Goal: Check status: Check status

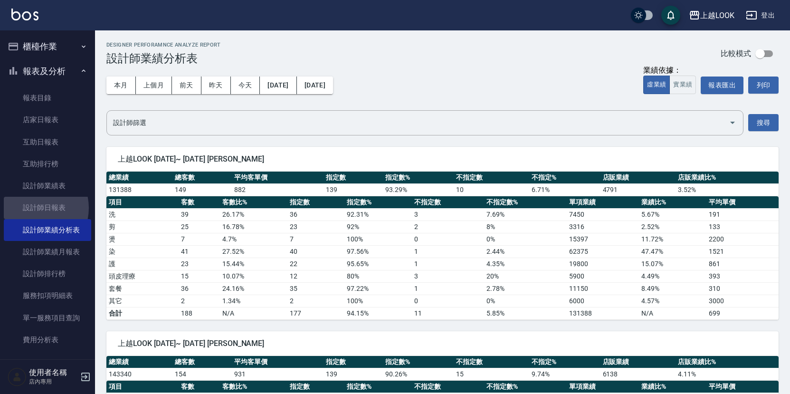
click at [35, 205] on link "設計師日報表" at bounding box center [47, 208] width 87 height 22
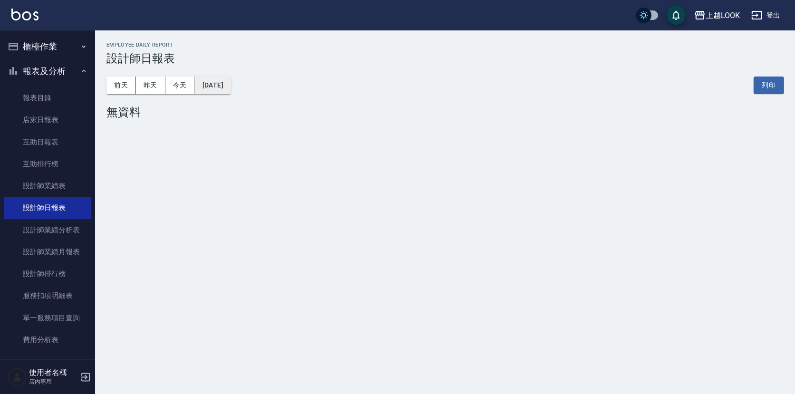
click at [230, 87] on button "[DATE]" at bounding box center [212, 85] width 36 height 18
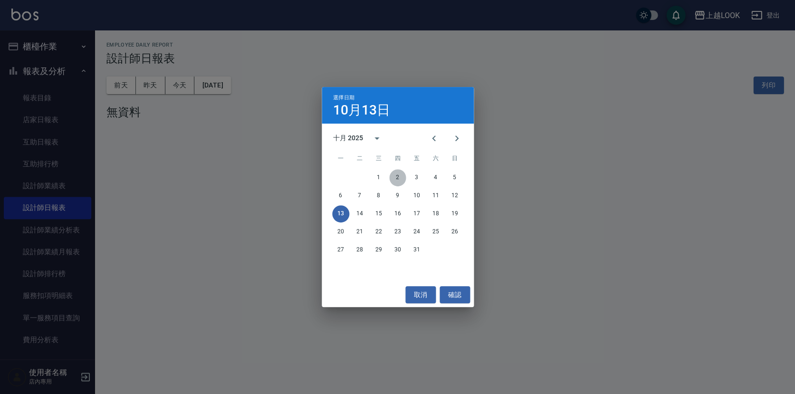
click at [398, 176] on button "2" at bounding box center [397, 177] width 17 height 17
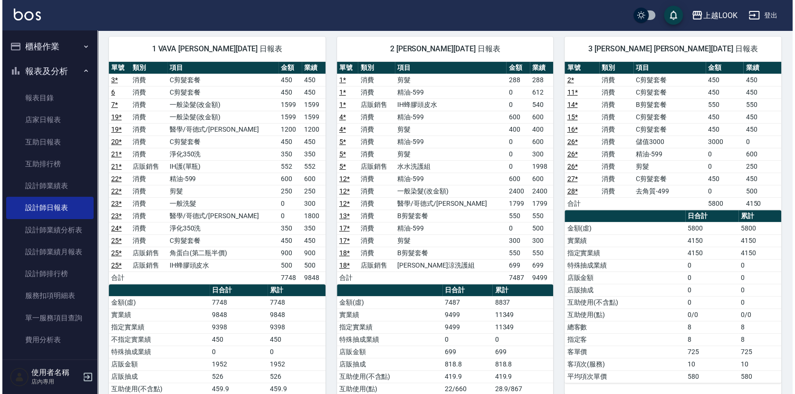
scroll to position [11, 0]
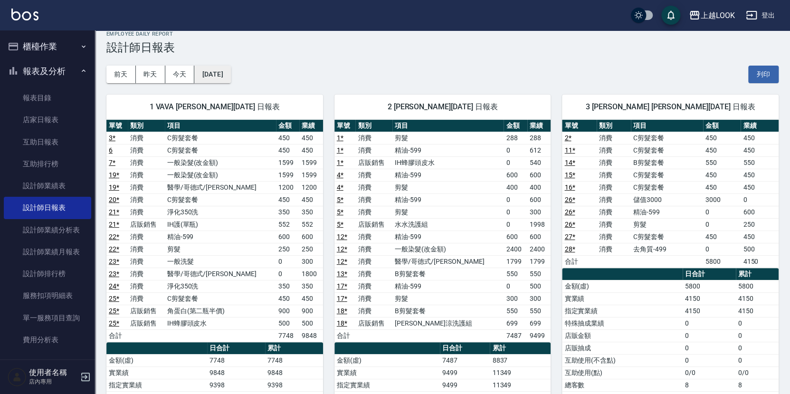
click at [215, 77] on button "[DATE]" at bounding box center [212, 75] width 36 height 18
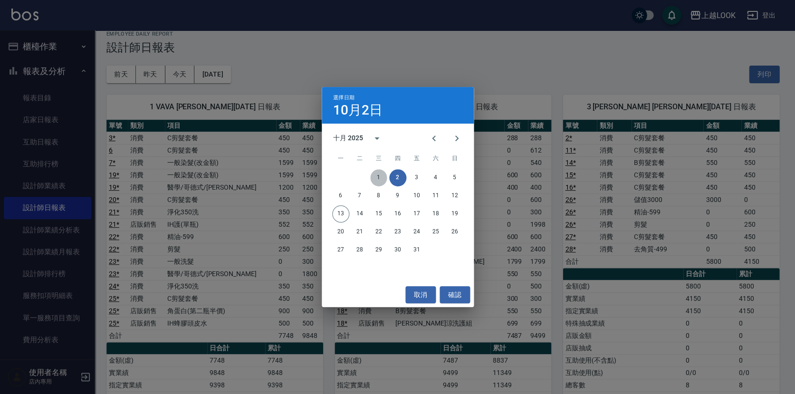
click at [381, 179] on button "1" at bounding box center [378, 177] width 17 height 17
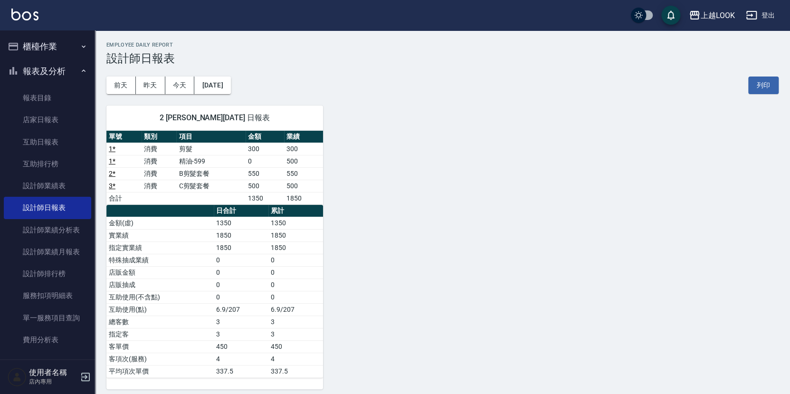
click at [220, 102] on div "2 [PERSON_NAME][DATE] 日報表 單號 類別 項目 金額 業績 1 * 消費 剪髮 300 300 1 * 消費 精油-599 0 500 …" at bounding box center [209, 241] width 228 height 295
click at [224, 91] on button "[DATE]" at bounding box center [212, 85] width 36 height 18
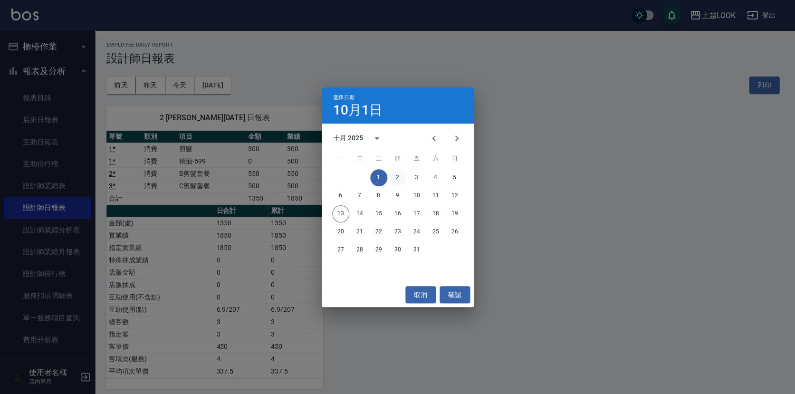
click at [392, 175] on button "2" at bounding box center [397, 177] width 17 height 17
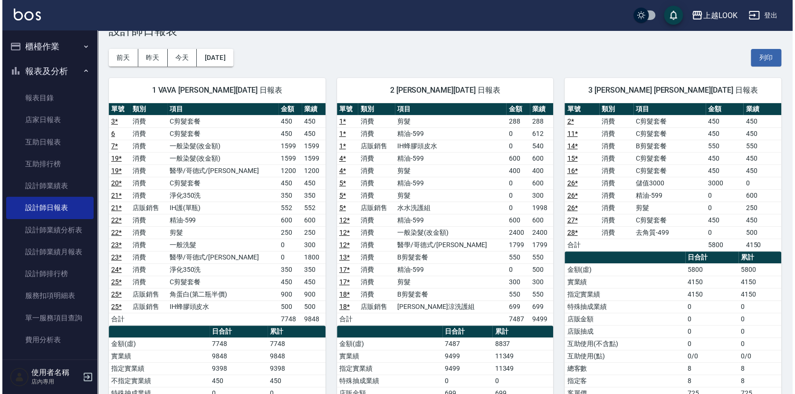
scroll to position [29, 0]
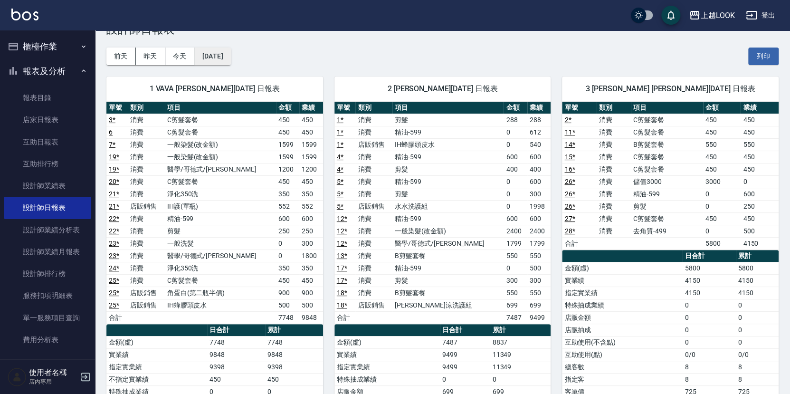
click at [230, 50] on button "[DATE]" at bounding box center [212, 56] width 36 height 18
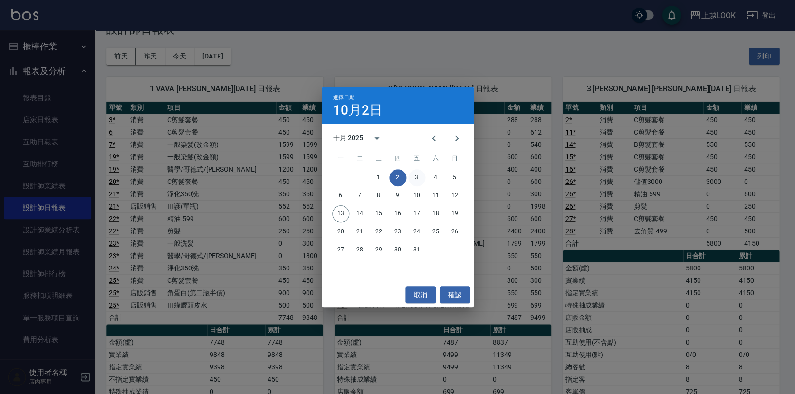
click at [410, 176] on button "3" at bounding box center [416, 177] width 17 height 17
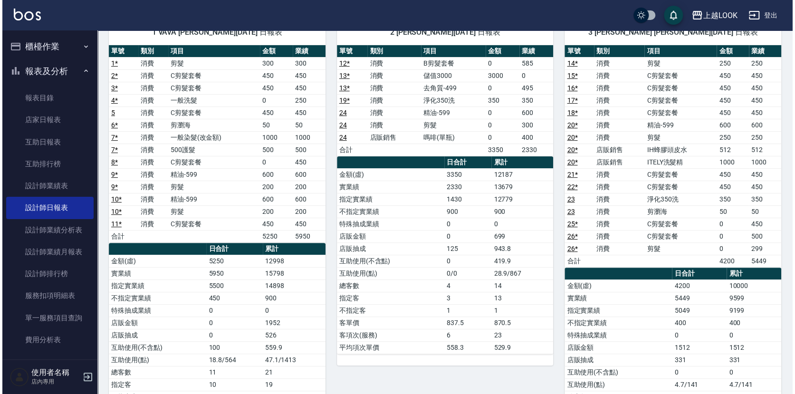
scroll to position [25, 0]
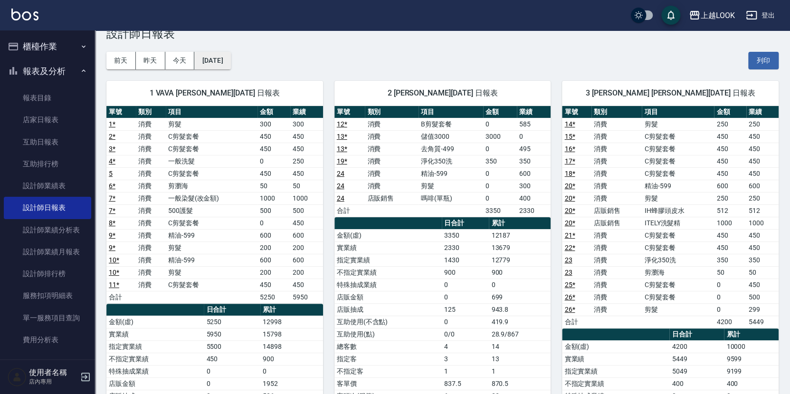
click at [230, 63] on button "[DATE]" at bounding box center [212, 61] width 36 height 18
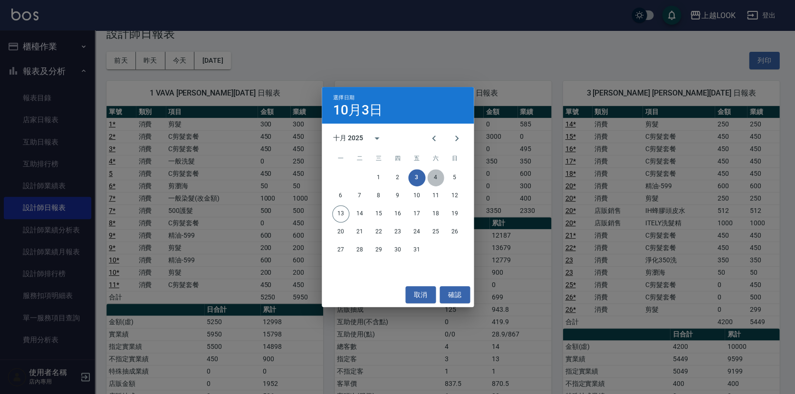
click at [437, 176] on button "4" at bounding box center [435, 177] width 17 height 17
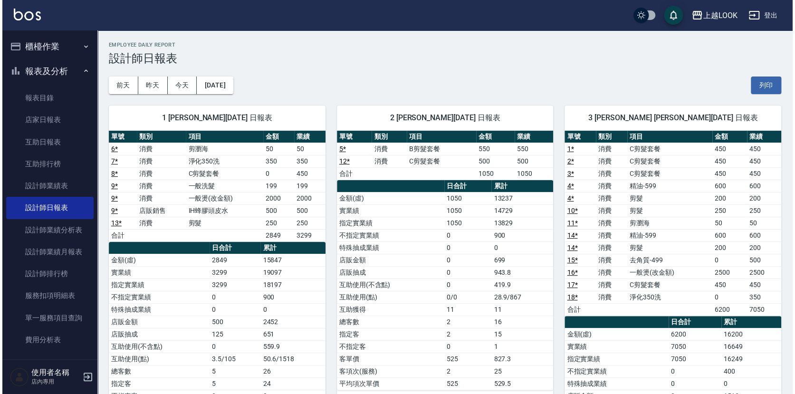
scroll to position [7, 0]
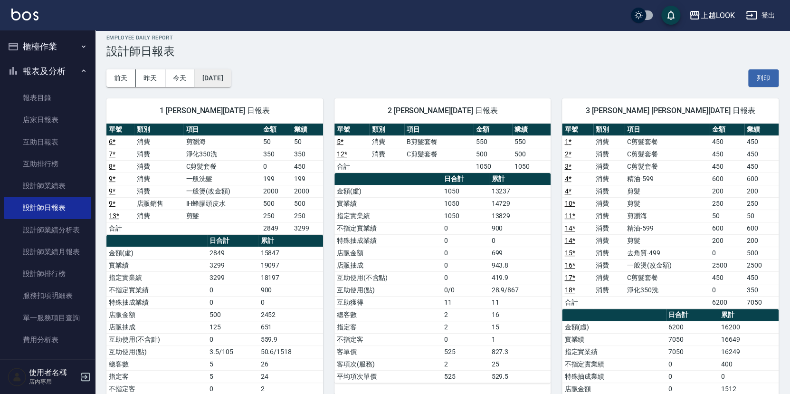
click at [228, 76] on button "[DATE]" at bounding box center [212, 78] width 36 height 18
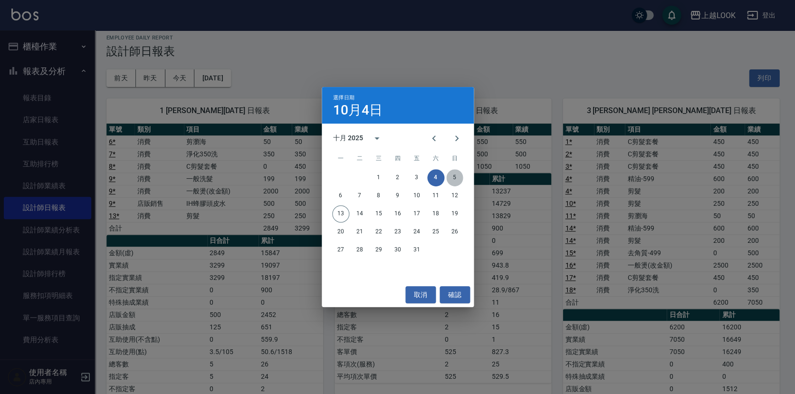
click at [455, 177] on button "5" at bounding box center [454, 177] width 17 height 17
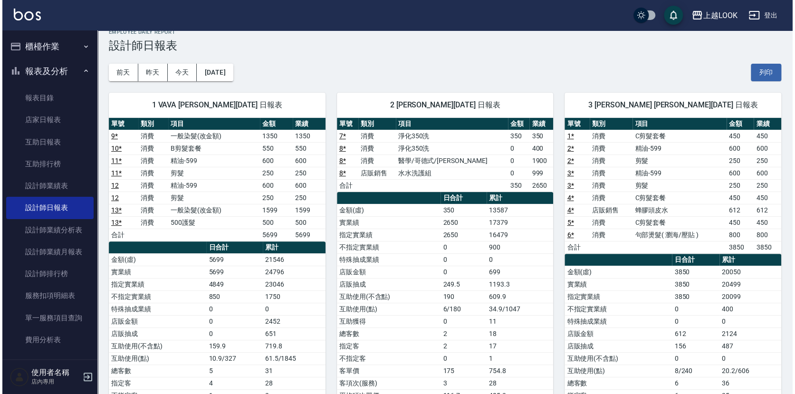
scroll to position [30, 0]
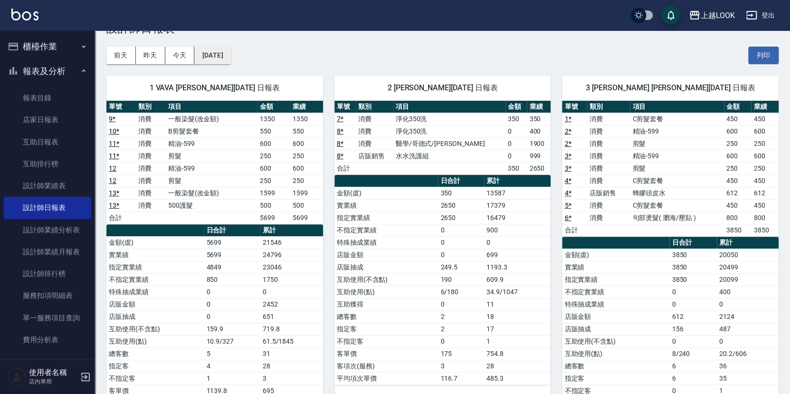
click at [217, 56] on button "[DATE]" at bounding box center [212, 56] width 36 height 18
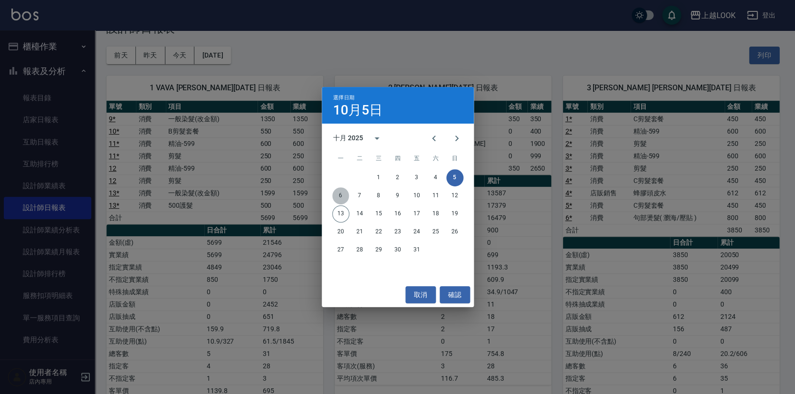
click at [338, 193] on button "6" at bounding box center [340, 195] width 17 height 17
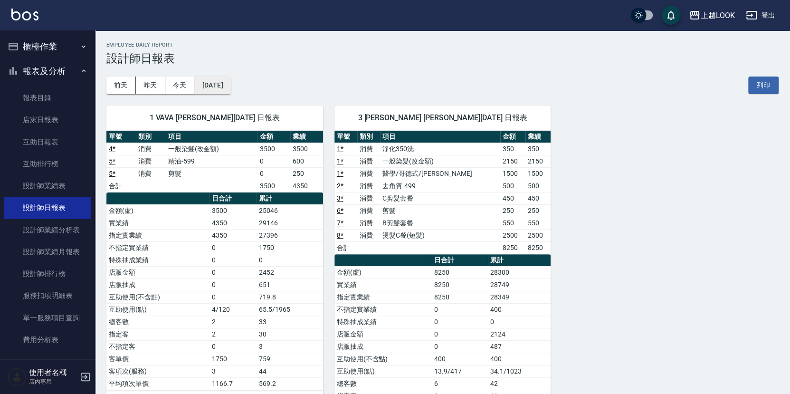
click at [227, 91] on button "[DATE]" at bounding box center [212, 85] width 36 height 18
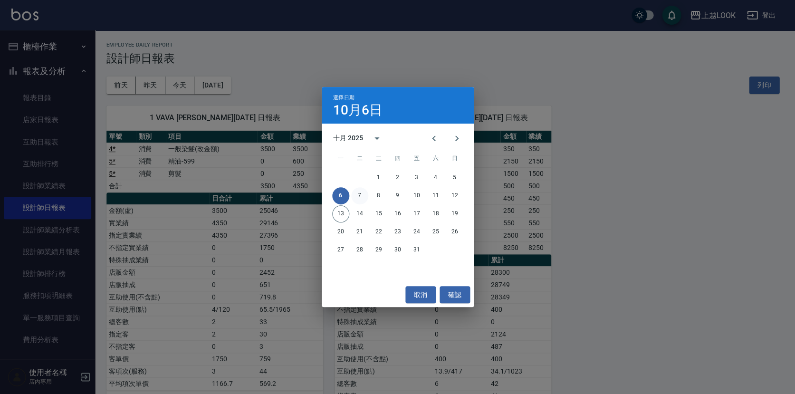
click at [355, 191] on button "7" at bounding box center [359, 195] width 17 height 17
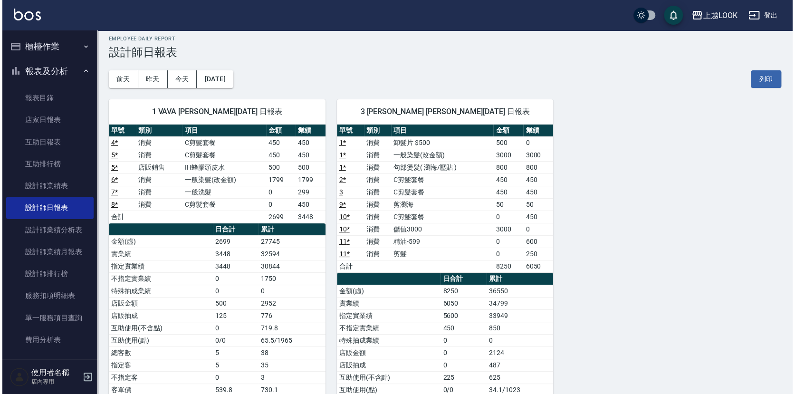
scroll to position [25, 0]
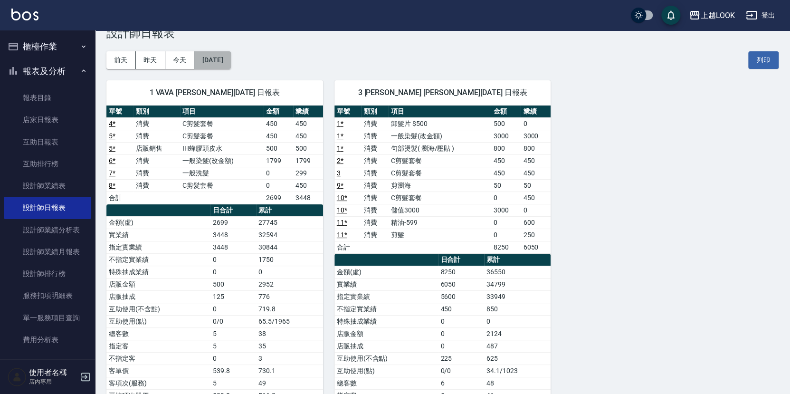
click at [230, 53] on button "[DATE]" at bounding box center [212, 60] width 36 height 18
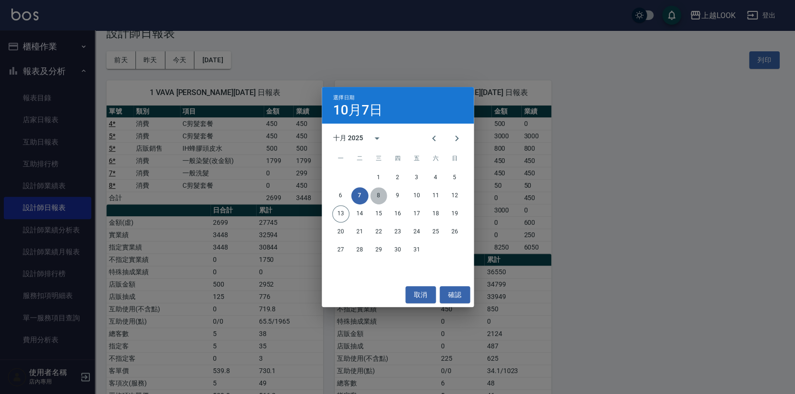
click at [379, 192] on button "8" at bounding box center [378, 195] width 17 height 17
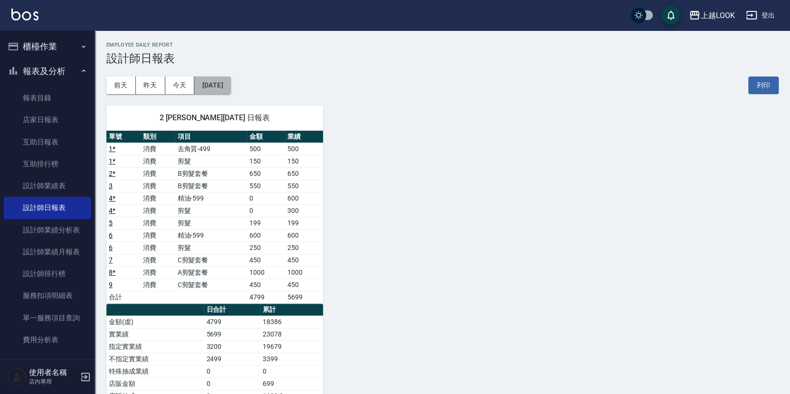
click at [230, 88] on button "[DATE]" at bounding box center [212, 85] width 36 height 18
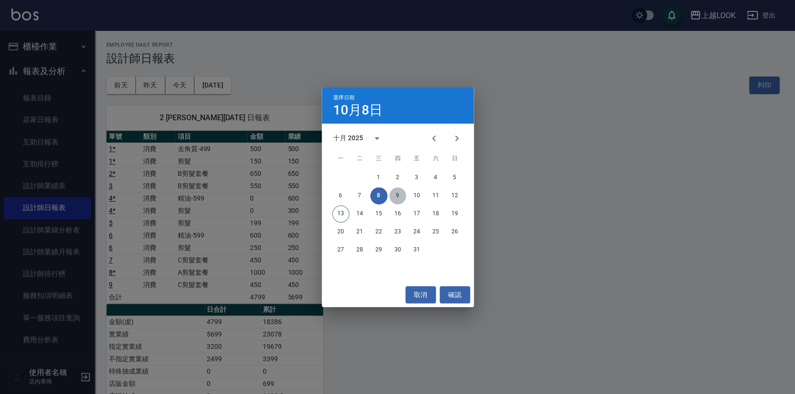
click at [401, 196] on button "9" at bounding box center [397, 195] width 17 height 17
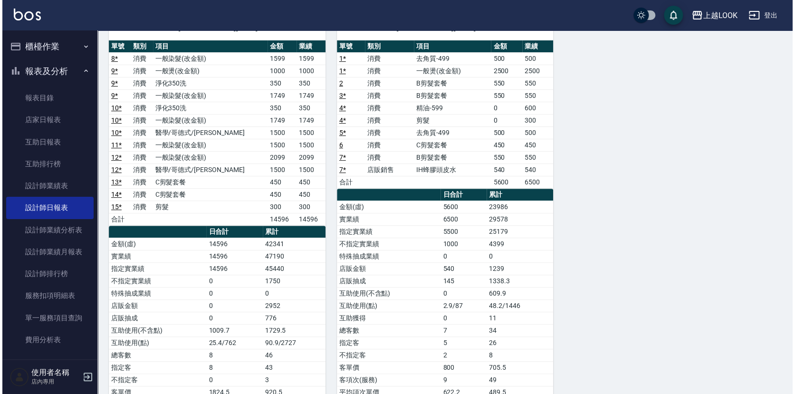
scroll to position [31, 0]
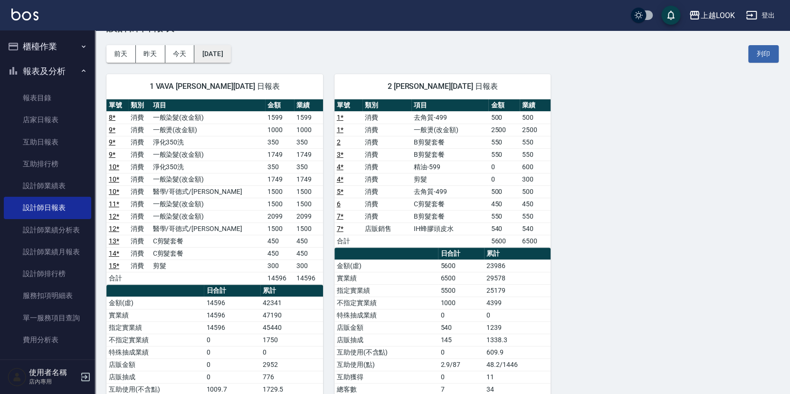
click at [230, 56] on button "[DATE]" at bounding box center [212, 54] width 36 height 18
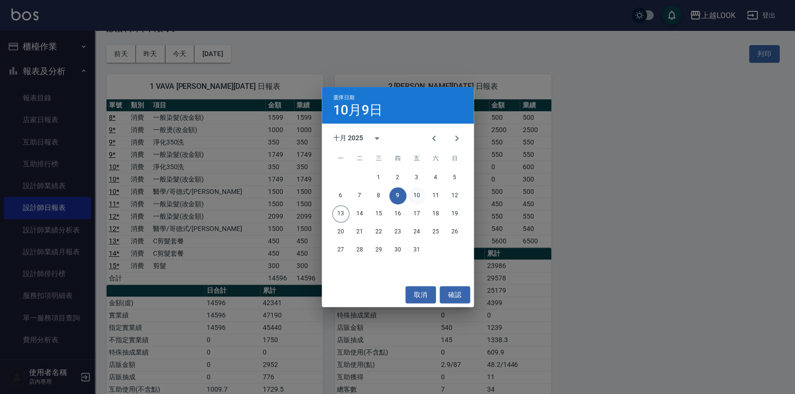
click at [415, 196] on button "10" at bounding box center [416, 195] width 17 height 17
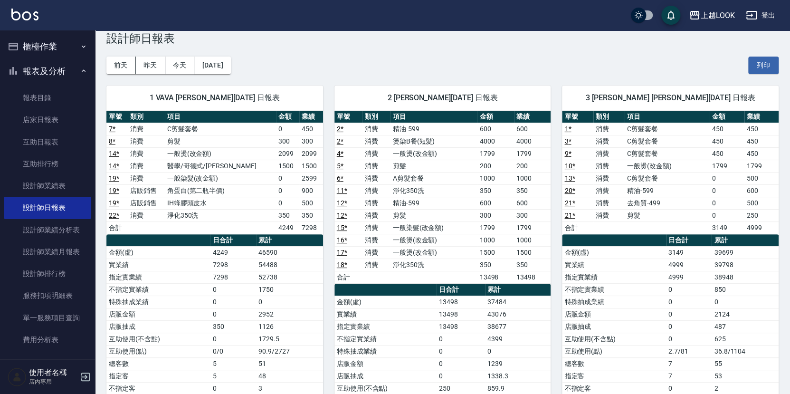
scroll to position [19, 0]
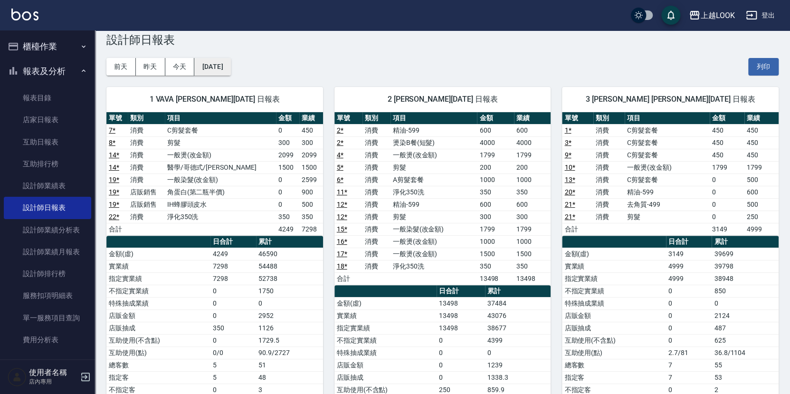
click at [230, 67] on button "[DATE]" at bounding box center [212, 67] width 36 height 18
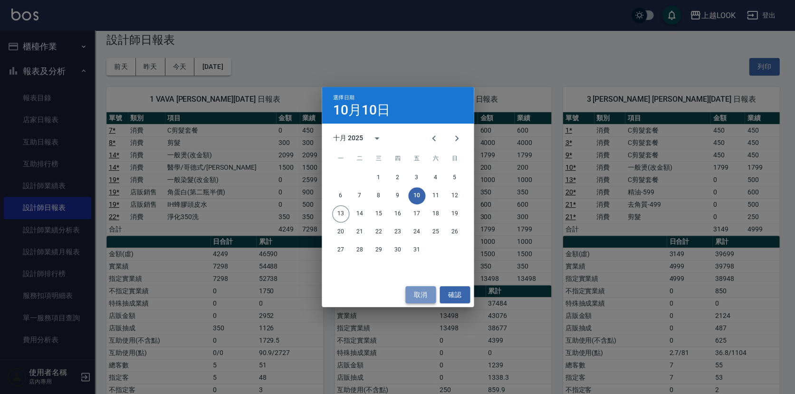
click at [418, 291] on button "取消" at bounding box center [420, 295] width 30 height 18
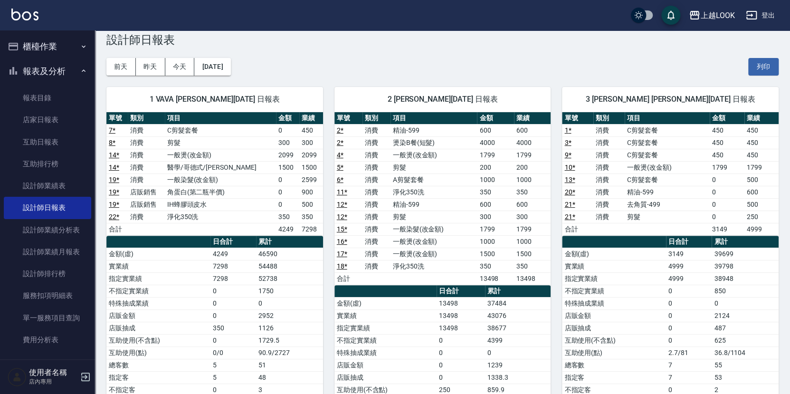
click at [528, 53] on div "[DATE] [DATE] [DATE] [DATE] 列印" at bounding box center [442, 67] width 672 height 40
